Goal: Information Seeking & Learning: Check status

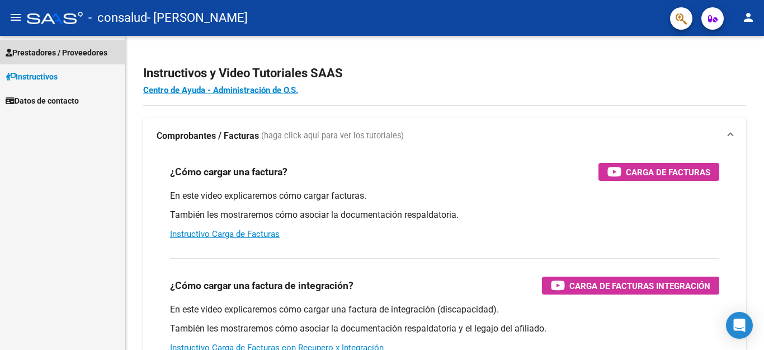
click at [70, 49] on span "Prestadores / Proveedores" at bounding box center [57, 52] width 102 height 12
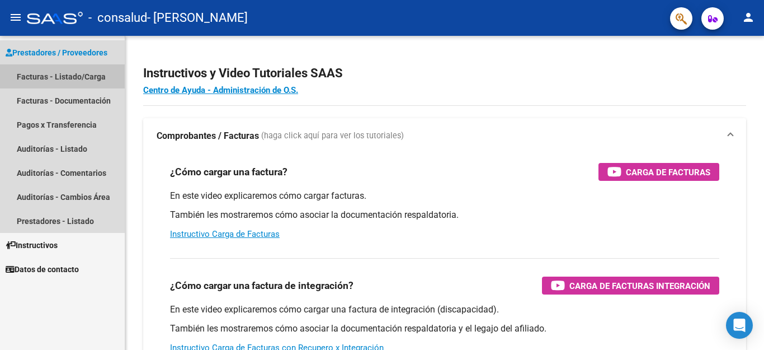
click at [62, 78] on link "Facturas - Listado/Carga" at bounding box center [62, 76] width 125 height 24
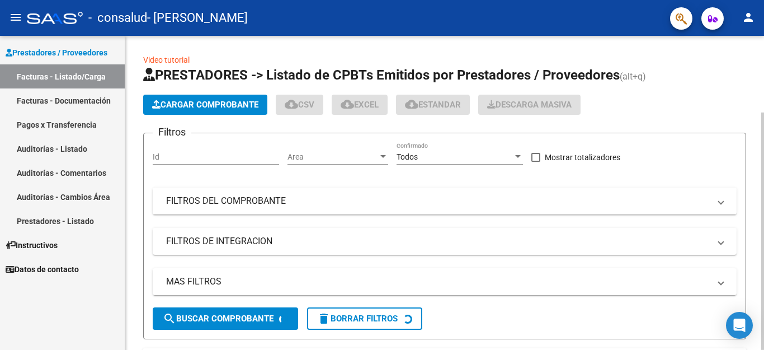
click at [764, 227] on div at bounding box center [762, 230] width 3 height 237
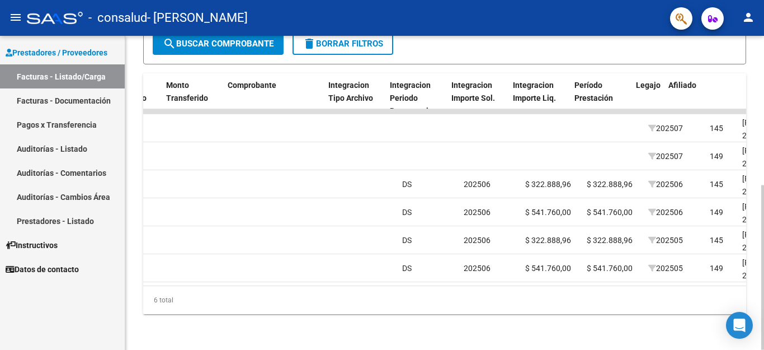
scroll to position [0, 1029]
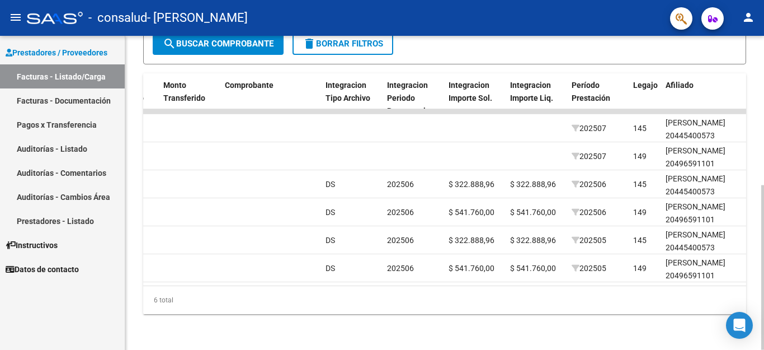
click at [764, 307] on div at bounding box center [762, 267] width 3 height 164
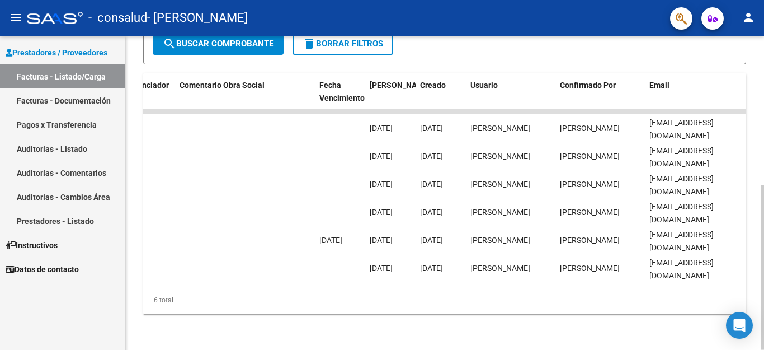
scroll to position [0, 1756]
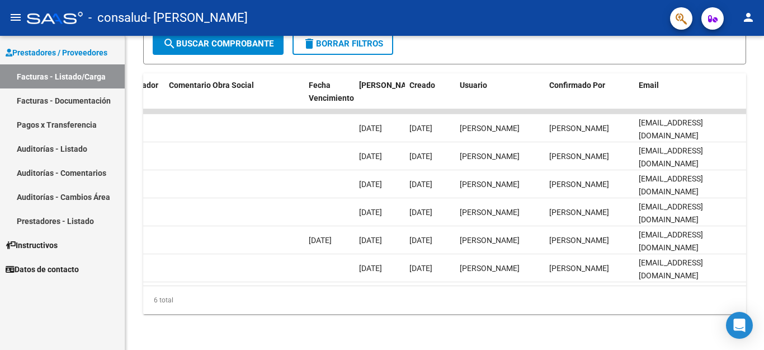
click at [39, 152] on link "Auditorías - Listado" at bounding box center [62, 149] width 125 height 24
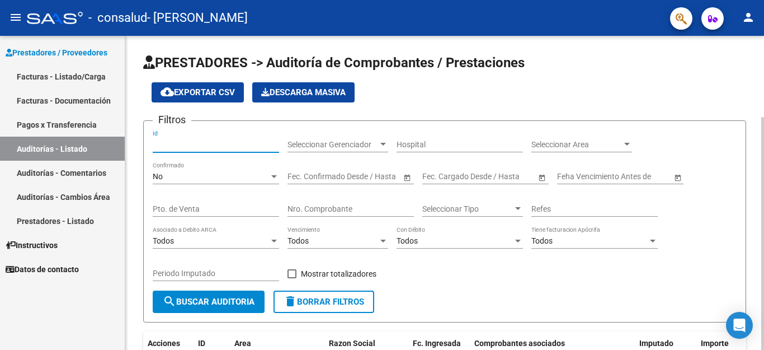
click at [211, 142] on input "Id" at bounding box center [216, 145] width 126 height 10
click at [318, 148] on span "Seleccionar Gerenciador" at bounding box center [333, 145] width 91 height 10
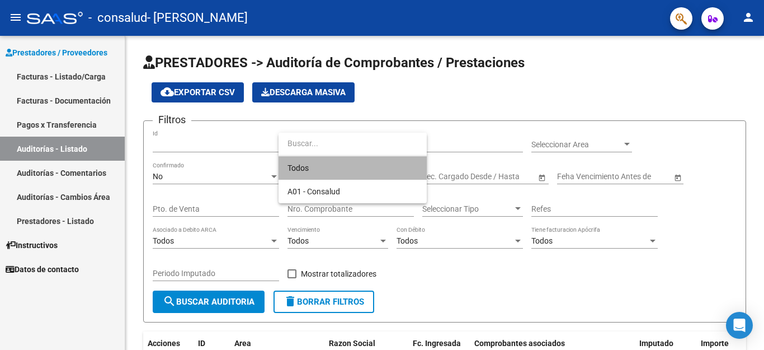
click at [318, 171] on span "Todos" at bounding box center [353, 167] width 130 height 23
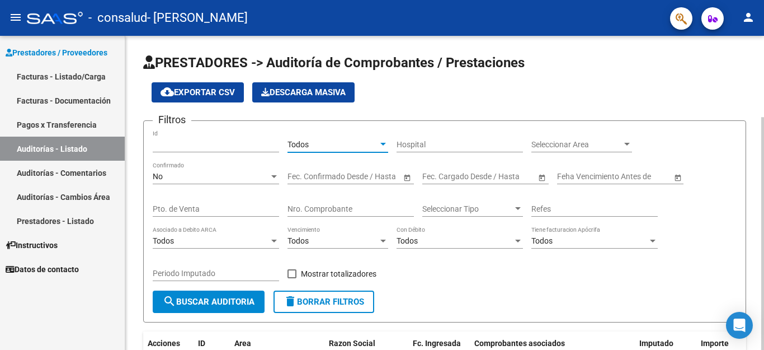
click at [411, 143] on input "Hospital" at bounding box center [460, 145] width 126 height 10
click at [571, 148] on span "Seleccionar Area" at bounding box center [576, 145] width 91 height 10
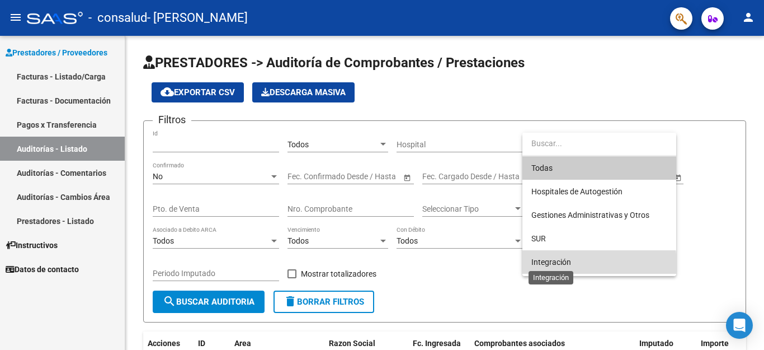
click at [562, 265] on span "Integración" at bounding box center [551, 261] width 40 height 9
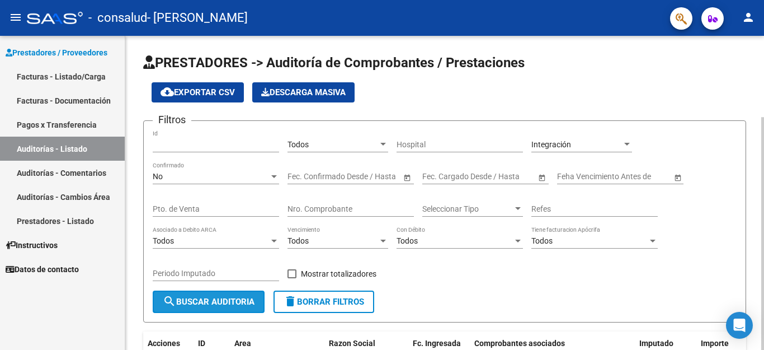
click at [228, 301] on span "search Buscar Auditoria" at bounding box center [209, 302] width 92 height 10
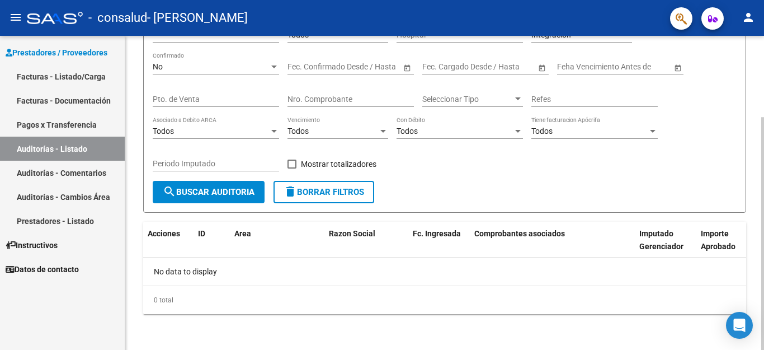
click at [764, 334] on div at bounding box center [762, 233] width 3 height 233
click at [764, 331] on div at bounding box center [762, 233] width 3 height 233
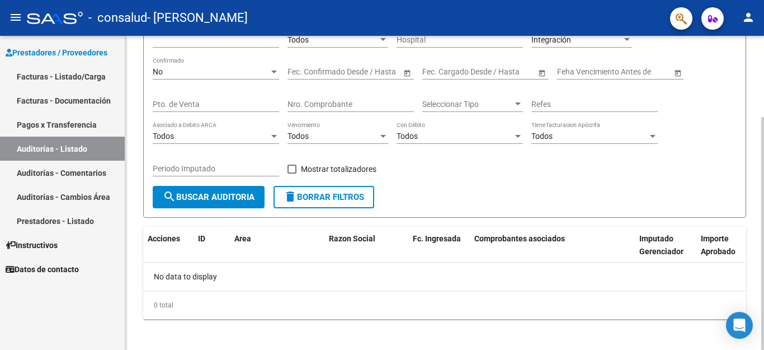
scroll to position [16, 0]
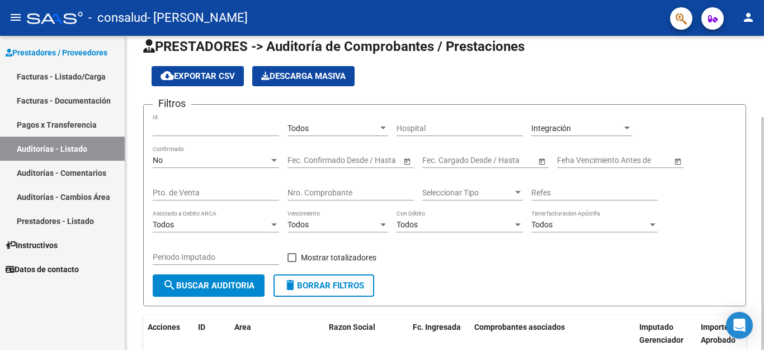
click at [763, 253] on div at bounding box center [762, 233] width 3 height 233
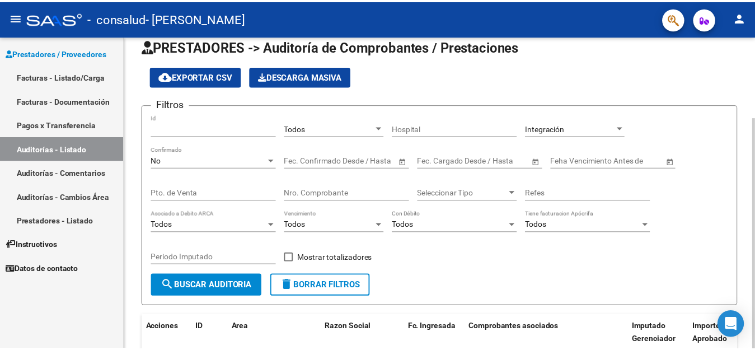
scroll to position [0, 0]
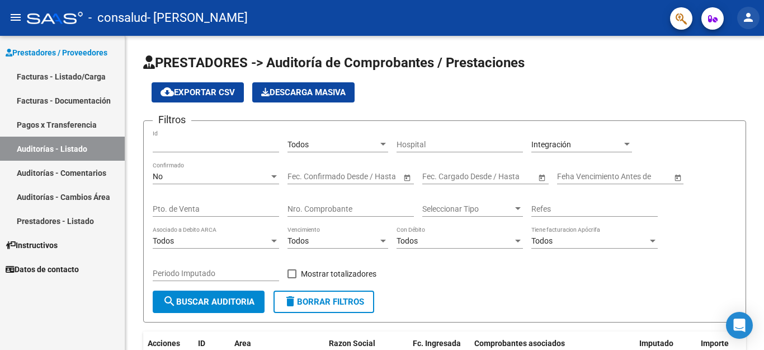
click at [750, 21] on mat-icon "person" at bounding box center [748, 17] width 13 height 13
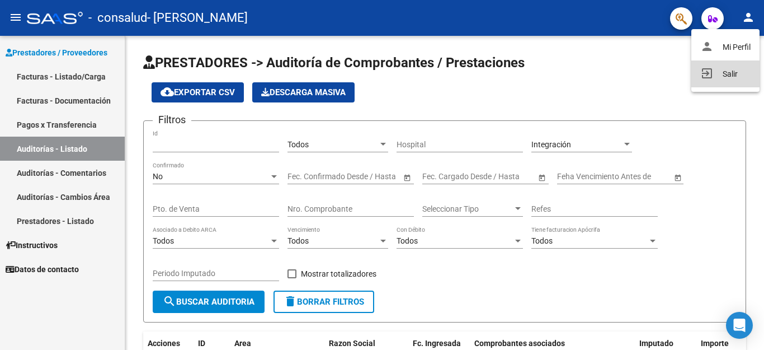
click at [734, 74] on button "exit_to_app Salir" at bounding box center [725, 73] width 68 height 27
